Goal: Information Seeking & Learning: Find specific fact

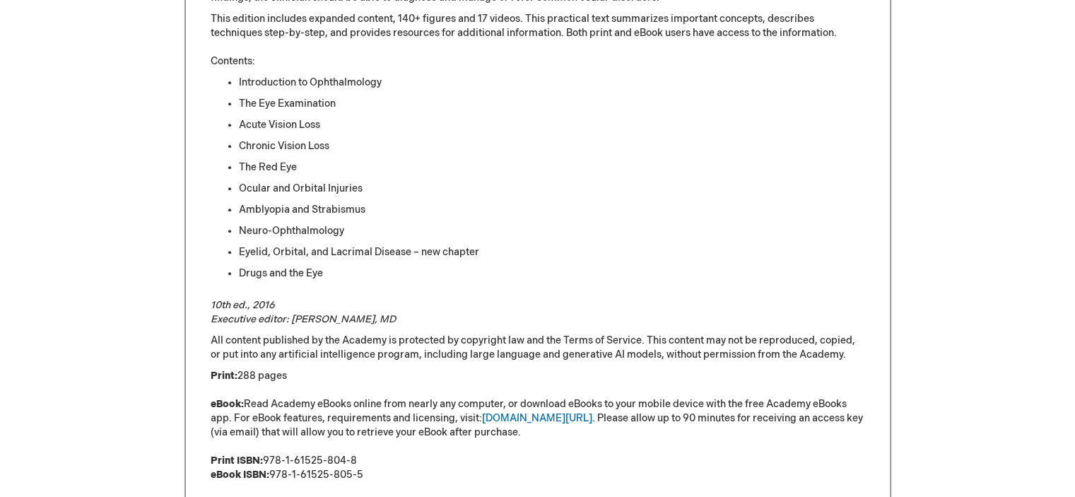
scroll to position [848, 0]
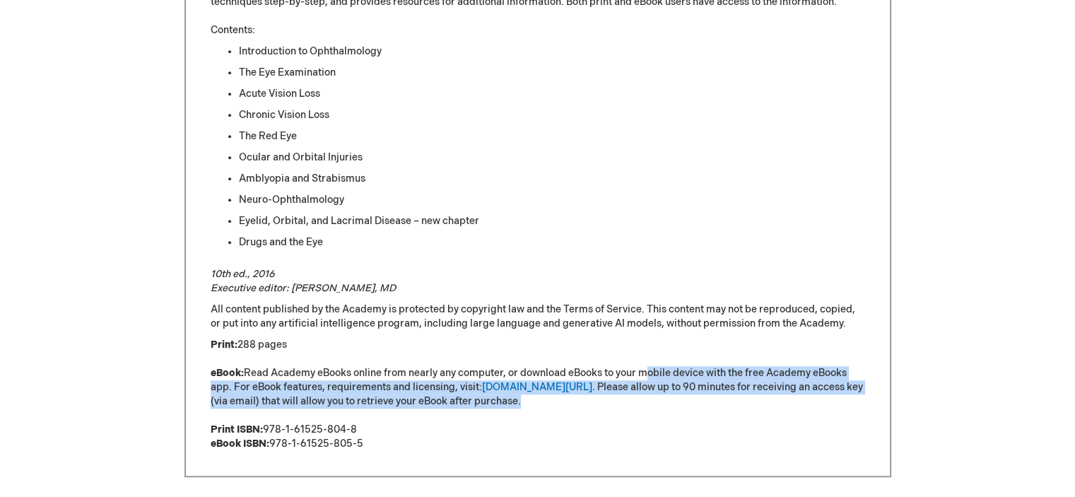
drag, startPoint x: 643, startPoint y: 378, endPoint x: 809, endPoint y: 404, distance: 168.2
click at [809, 404] on p "Print: 288 pages eBook: Read Academy eBooks online from nearly any computer, or…" at bounding box center [538, 394] width 655 height 113
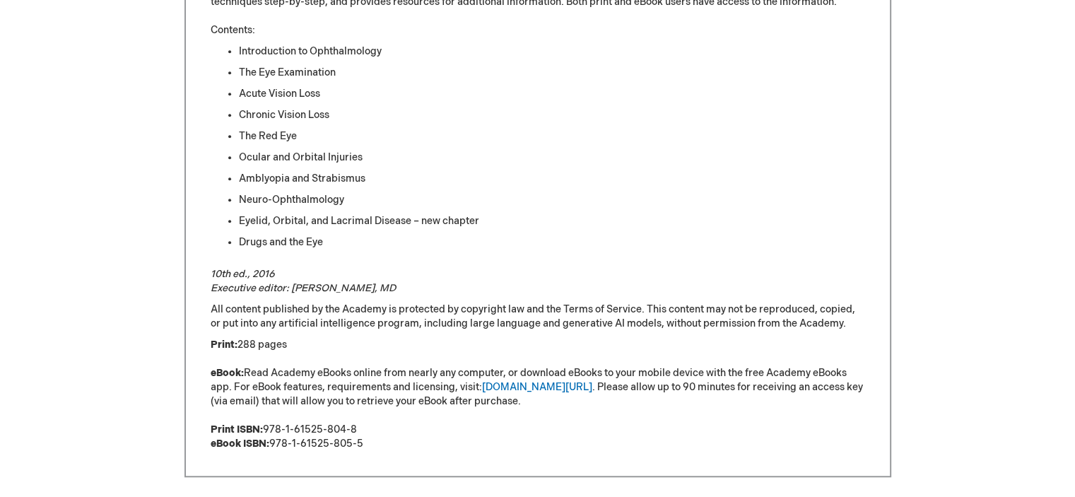
click at [486, 370] on p "Print: 288 pages eBook: Read Academy eBooks online from nearly any computer, or…" at bounding box center [538, 394] width 655 height 113
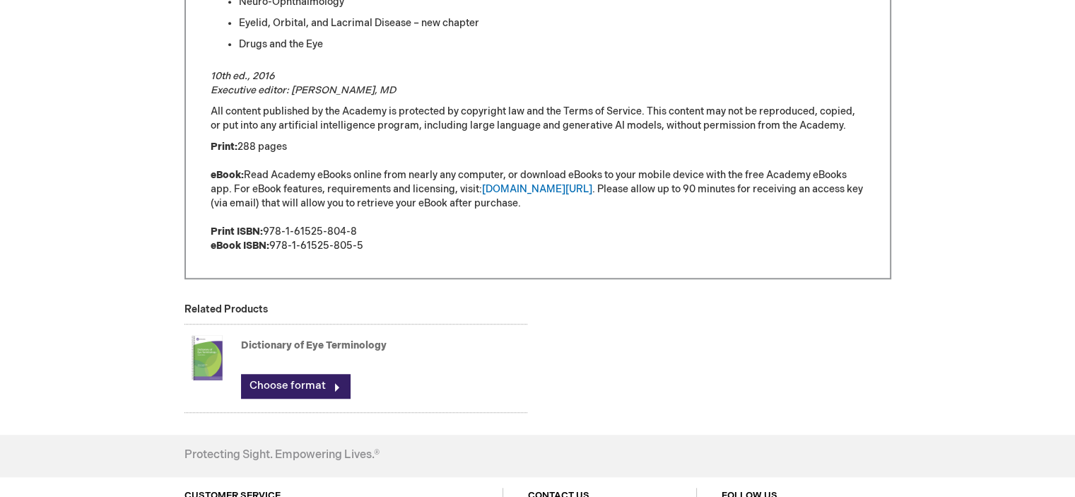
scroll to position [1202, 0]
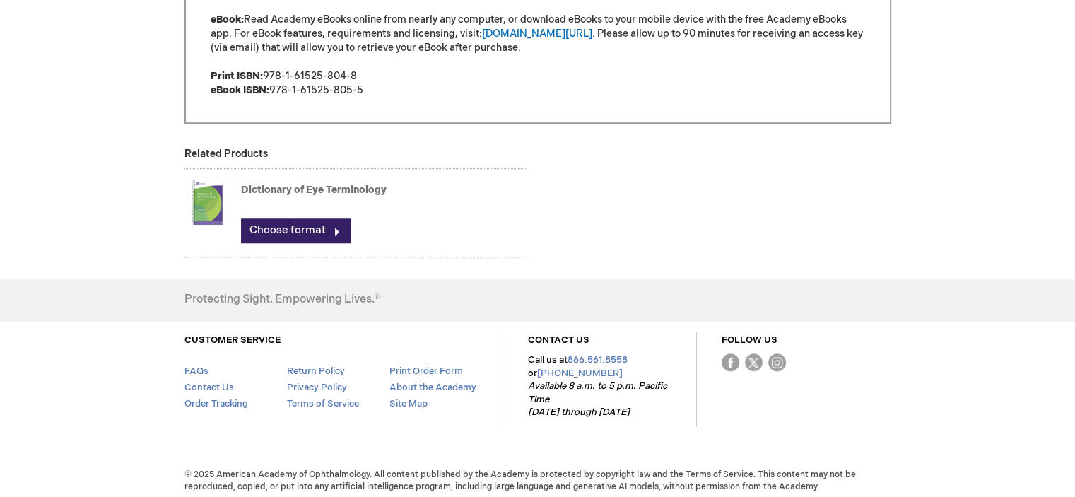
drag, startPoint x: 360, startPoint y: 86, endPoint x: 270, endPoint y: 88, distance: 90.5
click at [270, 88] on p "Print: 288 pages eBook: Read Academy eBooks online from nearly any computer, or…" at bounding box center [538, 40] width 655 height 113
copy p "978-1-61525-805-5"
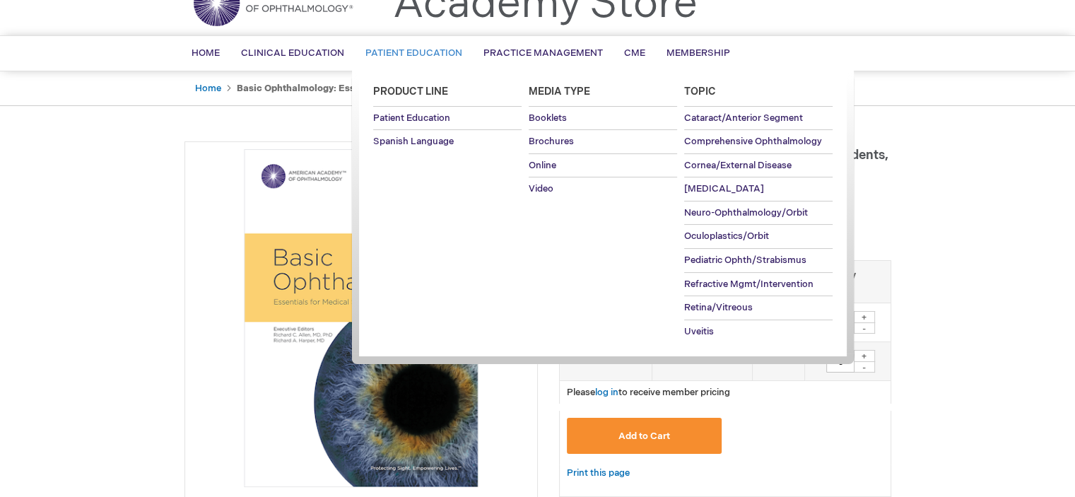
scroll to position [0, 0]
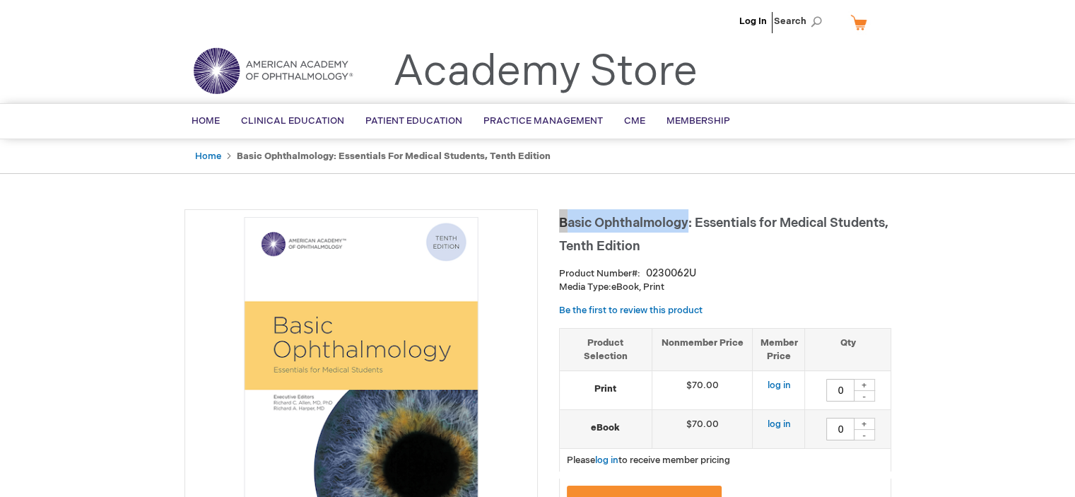
drag, startPoint x: 595, startPoint y: 228, endPoint x: 687, endPoint y: 232, distance: 92.0
click at [687, 232] on h1 "Basic Ophthalmology: Essentials for Medical Students, Tenth Edition" at bounding box center [725, 232] width 332 height 47
copy span "Basic Ophthalmology"
click at [611, 237] on h1 "Basic Ophthalmology: Essentials for Medical Students, Tenth Edition" at bounding box center [725, 232] width 332 height 47
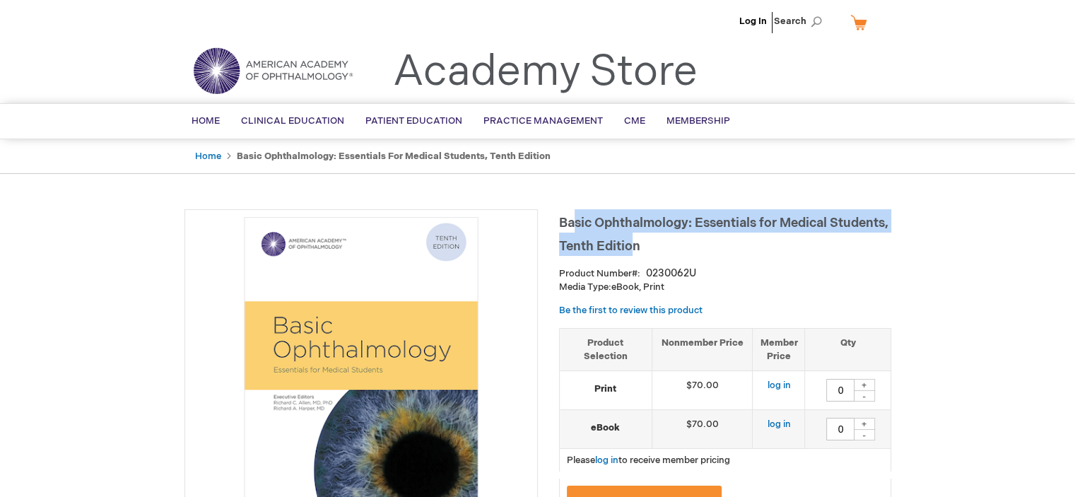
drag, startPoint x: 633, startPoint y: 246, endPoint x: 573, endPoint y: 224, distance: 64.6
click at [573, 224] on span "Basic Ophthalmology: Essentials for Medical Students, Tenth Edition" at bounding box center [723, 235] width 329 height 38
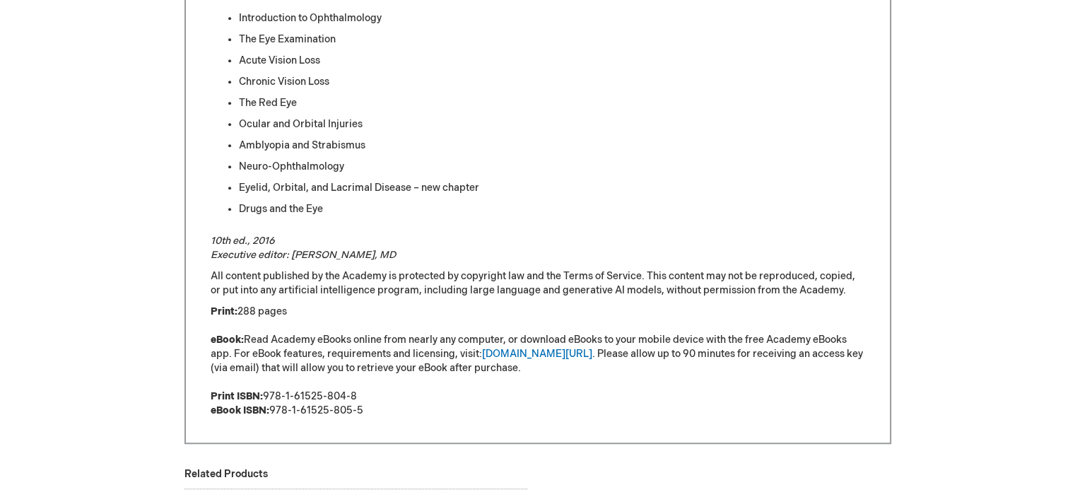
scroll to position [1131, 0]
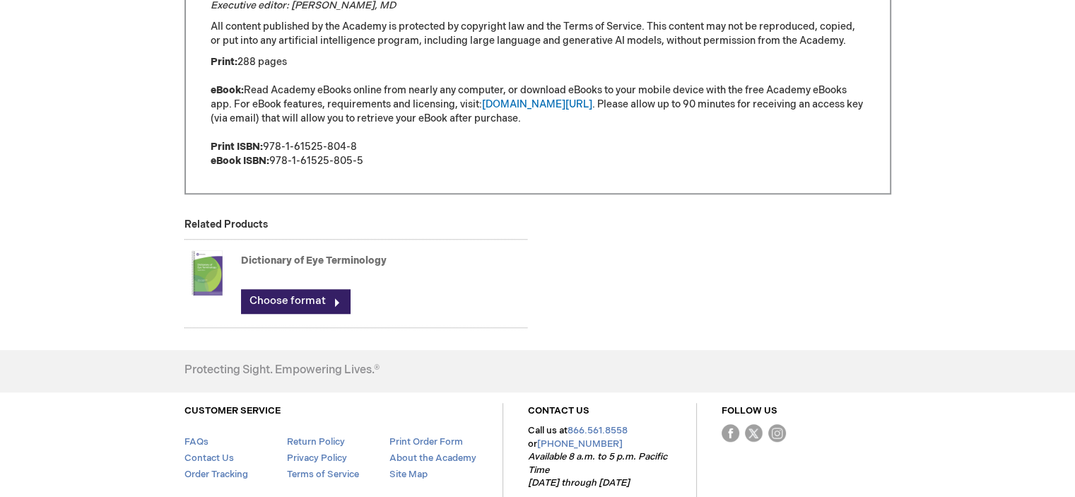
drag, startPoint x: 365, startPoint y: 158, endPoint x: 273, endPoint y: 163, distance: 92.8
click at [273, 163] on p "Print: 288 pages eBook: Read Academy eBooks online from nearly any computer, or…" at bounding box center [538, 111] width 655 height 113
copy p "978-1-61525-805-5"
click at [315, 162] on p "Print: 288 pages eBook: Read Academy eBooks online from nearly any computer, or…" at bounding box center [538, 111] width 655 height 113
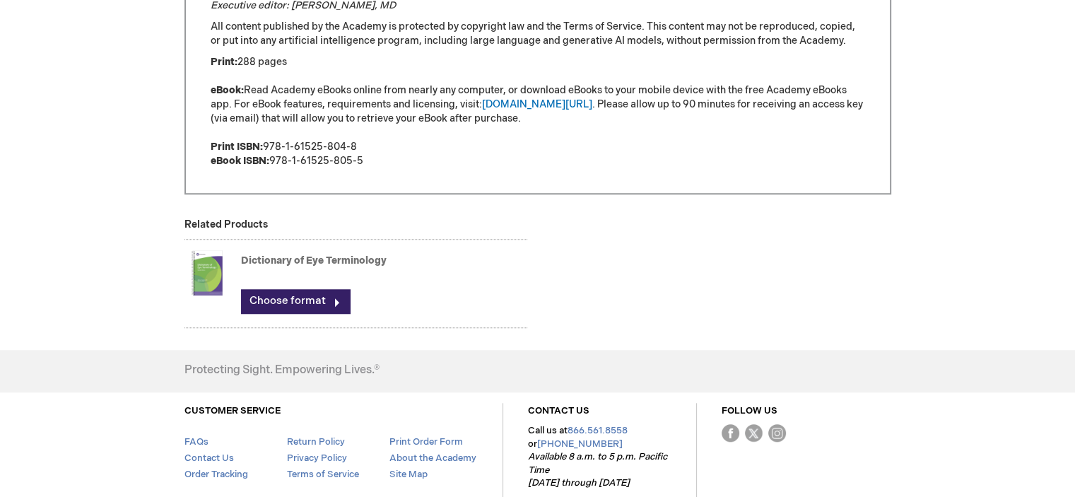
click at [347, 161] on p "Print: 288 pages eBook: Read Academy eBooks online from nearly any computer, or…" at bounding box center [538, 111] width 655 height 113
drag, startPoint x: 351, startPoint y: 145, endPoint x: 266, endPoint y: 145, distance: 84.1
click at [266, 145] on p "Print: 288 pages eBook: Read Academy eBooks online from nearly any computer, or…" at bounding box center [538, 111] width 655 height 113
click at [291, 153] on p "Print: 288 pages eBook: Read Academy eBooks online from nearly any computer, or…" at bounding box center [538, 111] width 655 height 113
drag, startPoint x: 271, startPoint y: 158, endPoint x: 373, endPoint y: 165, distance: 102.7
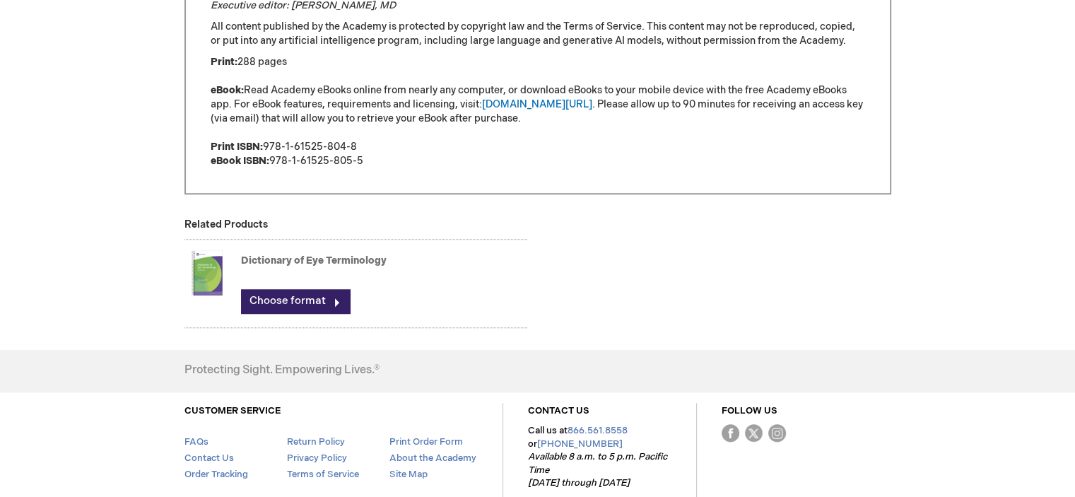
click at [373, 165] on p "Print: 288 pages eBook: Read Academy eBooks online from nearly any computer, or…" at bounding box center [538, 111] width 655 height 113
copy p "978-1-61525-805-5"
